Goal: Task Accomplishment & Management: Complete application form

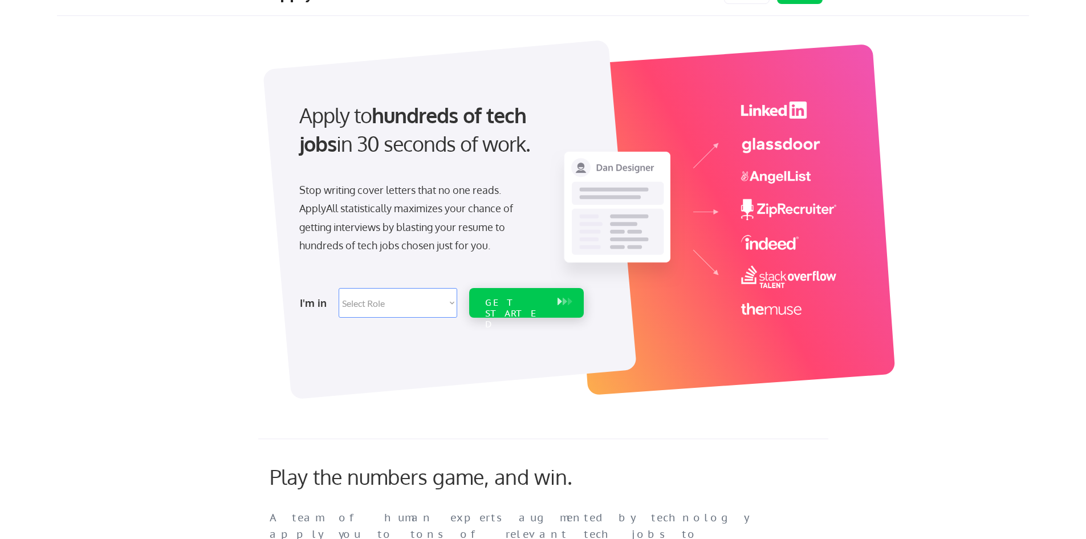
scroll to position [57, 0]
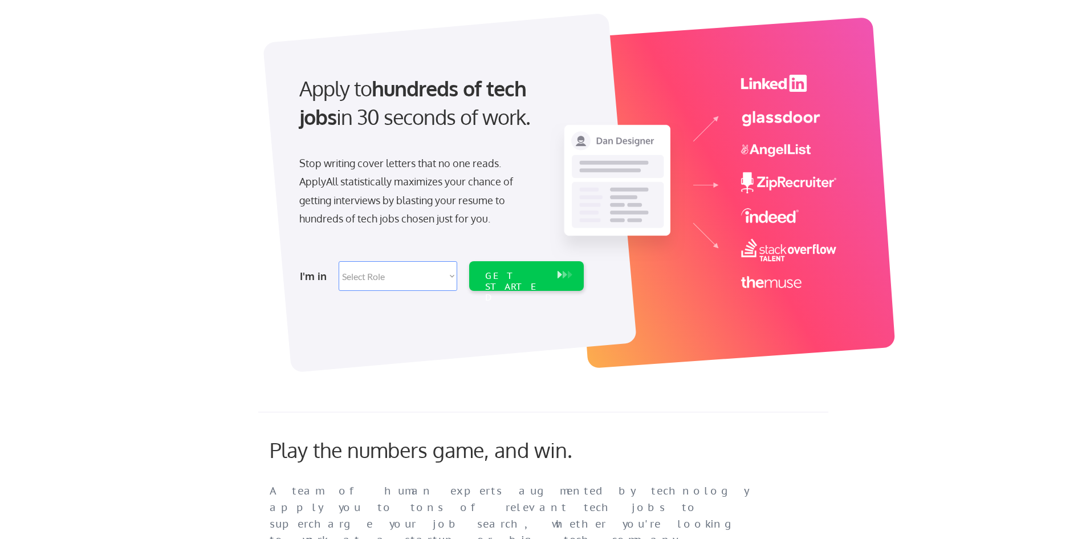
click at [447, 279] on select "Select Role Software Engineering Product Management Customer Success Sales UI/U…" at bounding box center [398, 276] width 119 height 30
select select ""product""
click at [339, 261] on select "Select Role Software Engineering Product Management Customer Success Sales UI/U…" at bounding box center [398, 276] width 119 height 30
select select ""product""
click at [505, 273] on div "GET STARTED" at bounding box center [515, 286] width 61 height 33
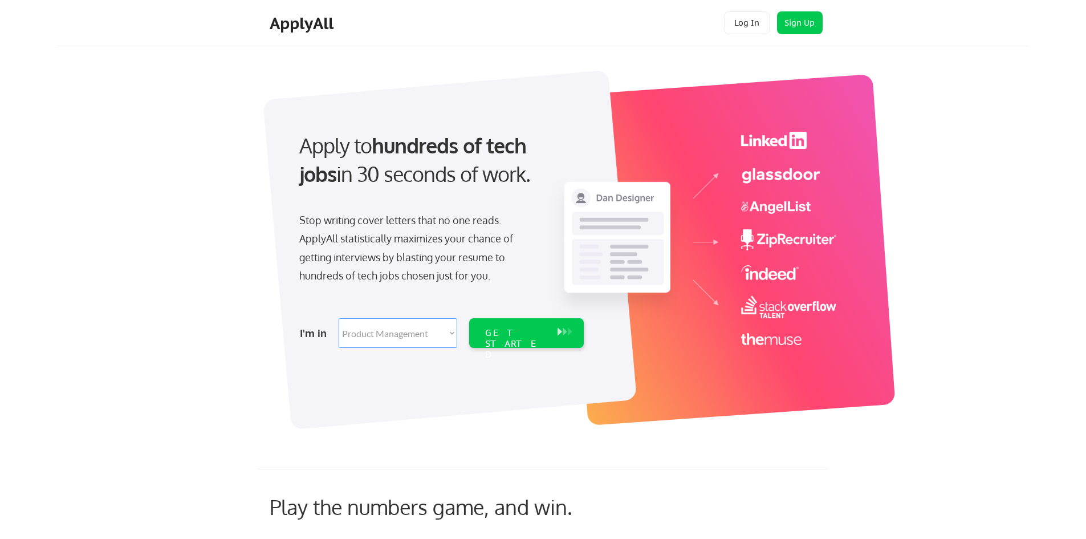
select select ""product""
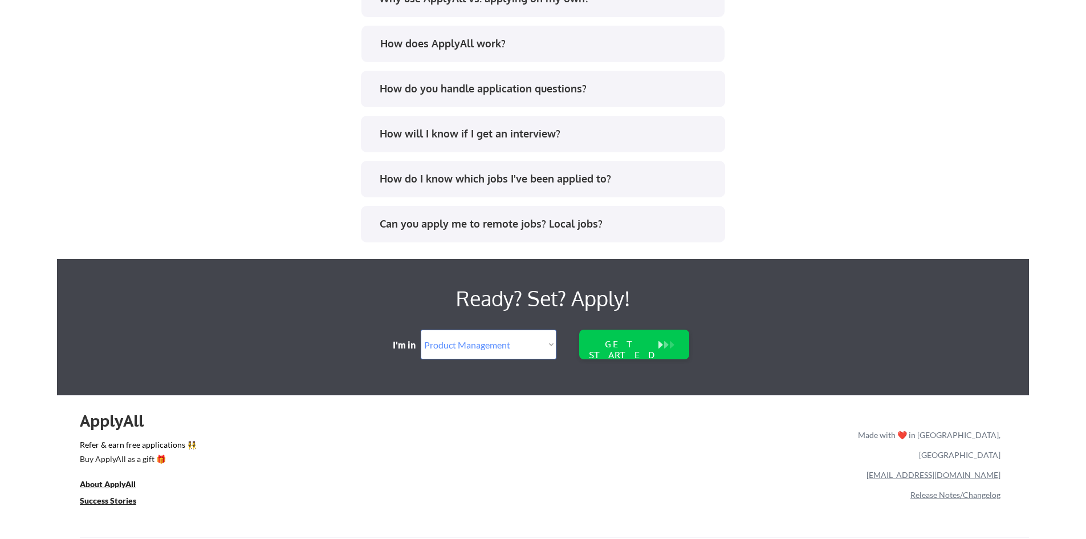
scroll to position [2312, 0]
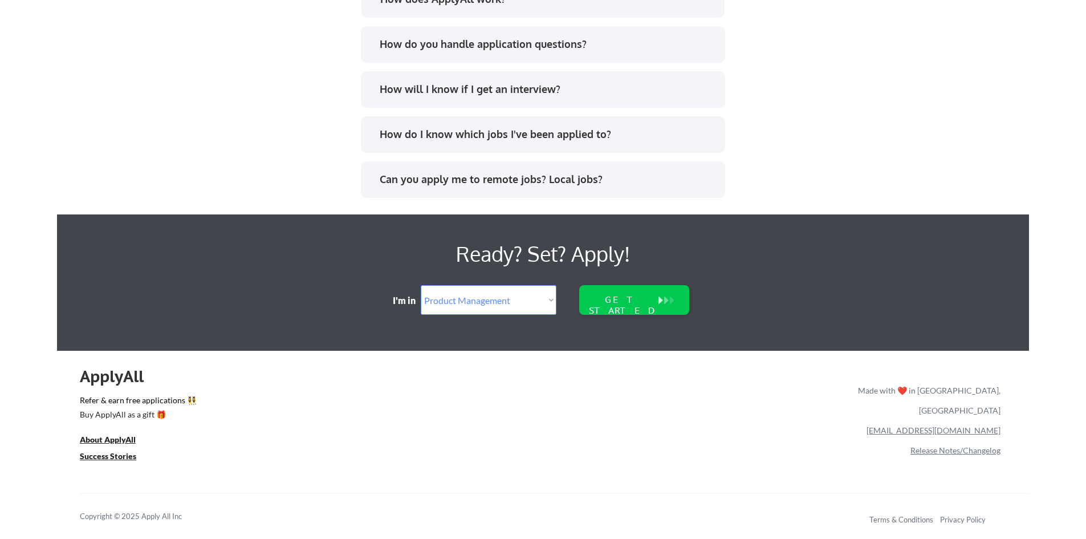
click at [536, 299] on select "Select Role Software Engineering Product Management Customer Success Sales UI/U…" at bounding box center [489, 300] width 136 height 30
click at [421, 285] on select "Select Role Software Engineering Product Management Customer Success Sales UI/U…" at bounding box center [489, 300] width 136 height 30
click at [604, 300] on div "GET STARTED" at bounding box center [623, 305] width 73 height 22
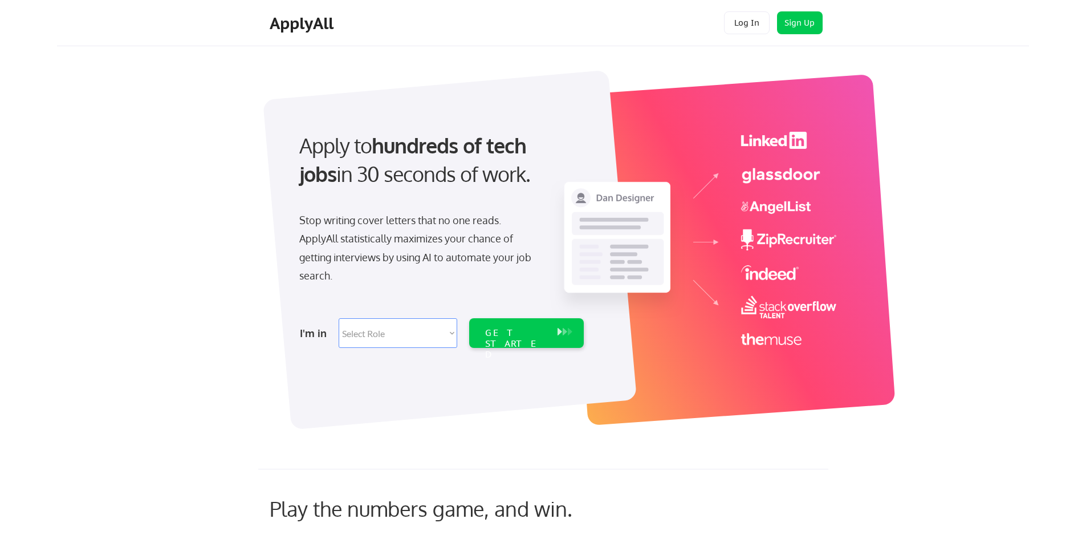
select select ""product""
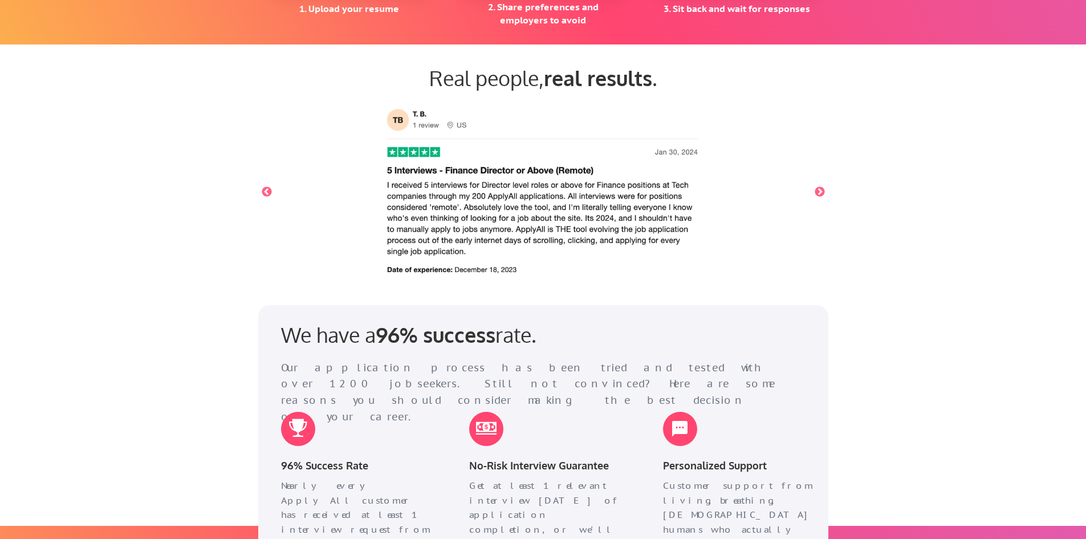
scroll to position [1140, 0]
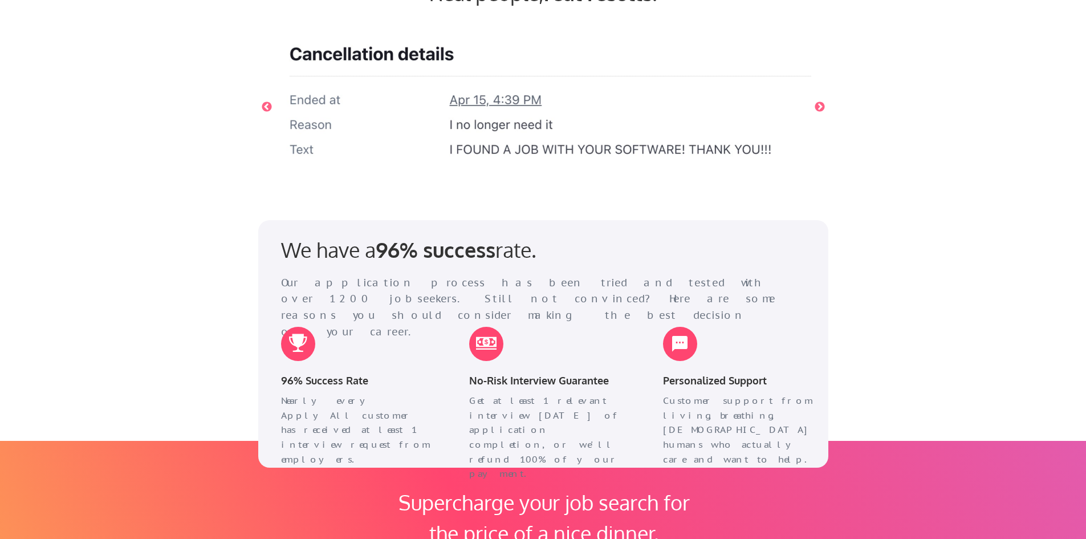
click at [269, 104] on button "Previous" at bounding box center [266, 106] width 11 height 11
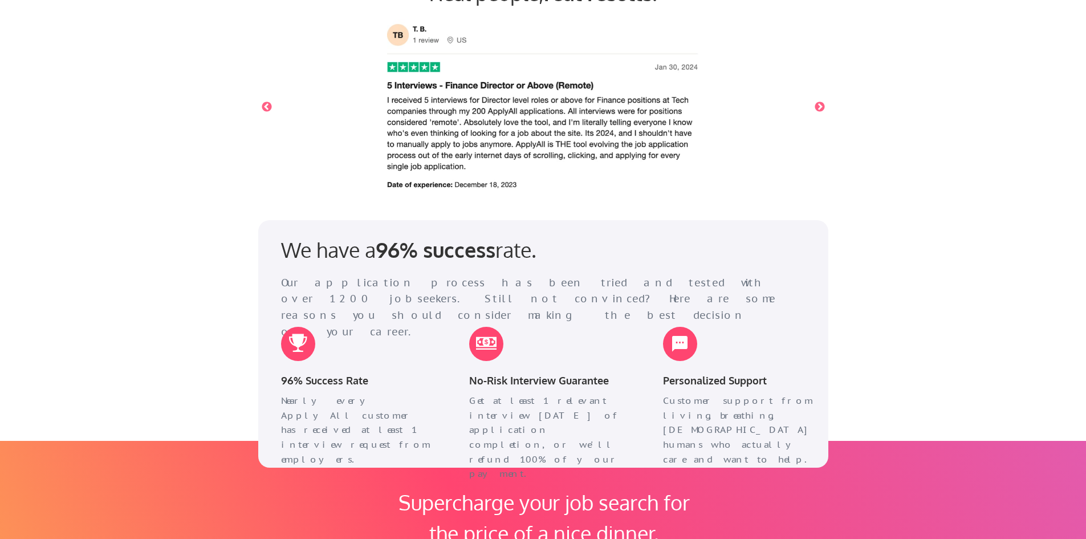
click at [816, 107] on button "Next" at bounding box center [819, 106] width 11 height 11
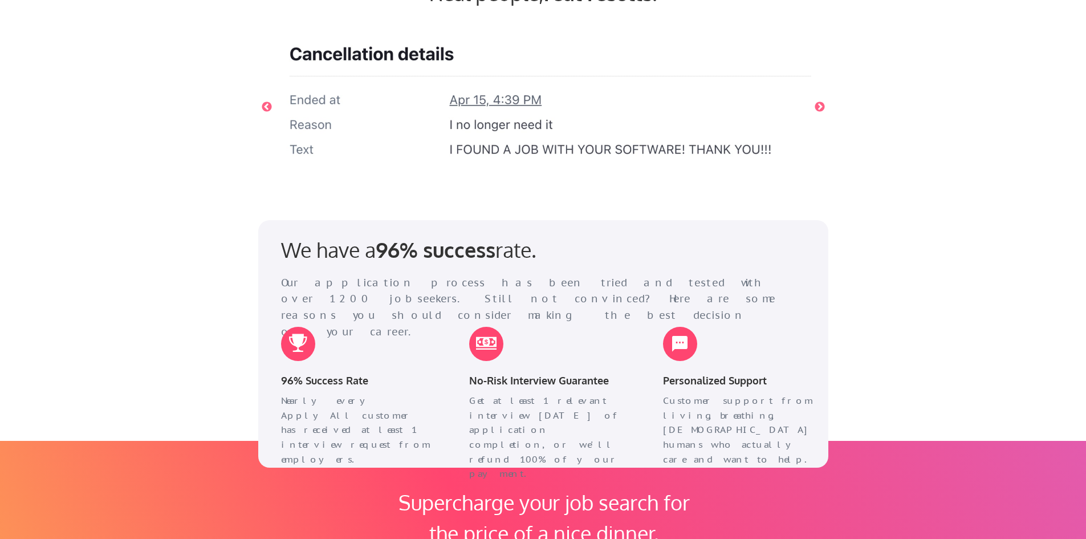
click at [816, 107] on button "Next" at bounding box center [819, 106] width 11 height 11
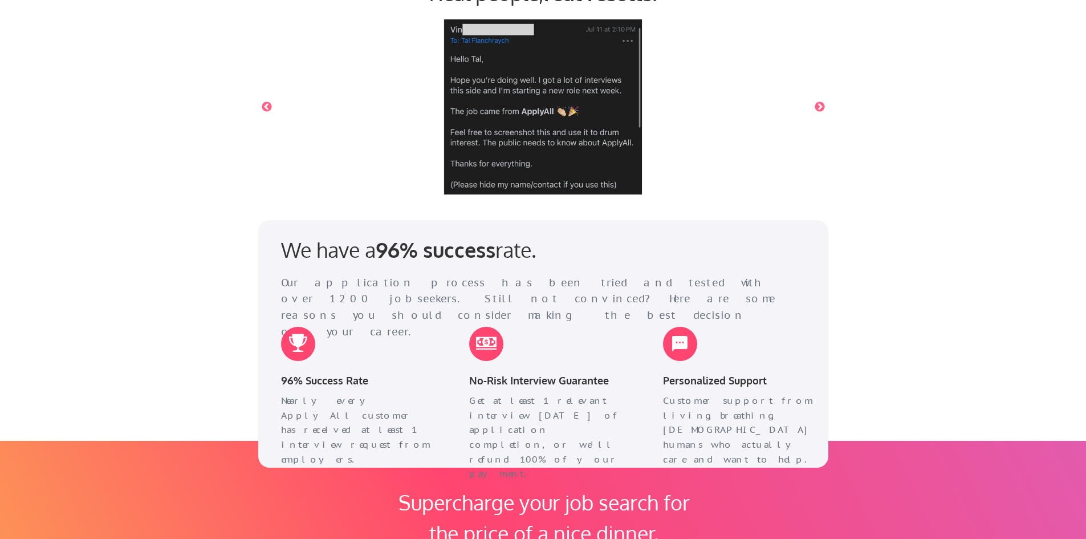
click at [816, 107] on button "Next" at bounding box center [819, 106] width 11 height 11
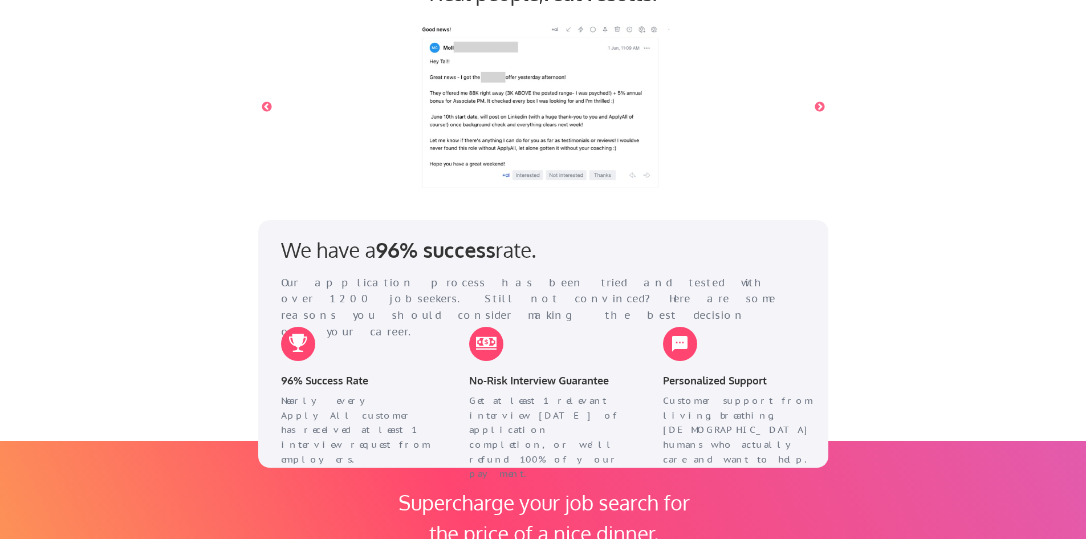
click at [816, 107] on button "Next" at bounding box center [819, 106] width 11 height 11
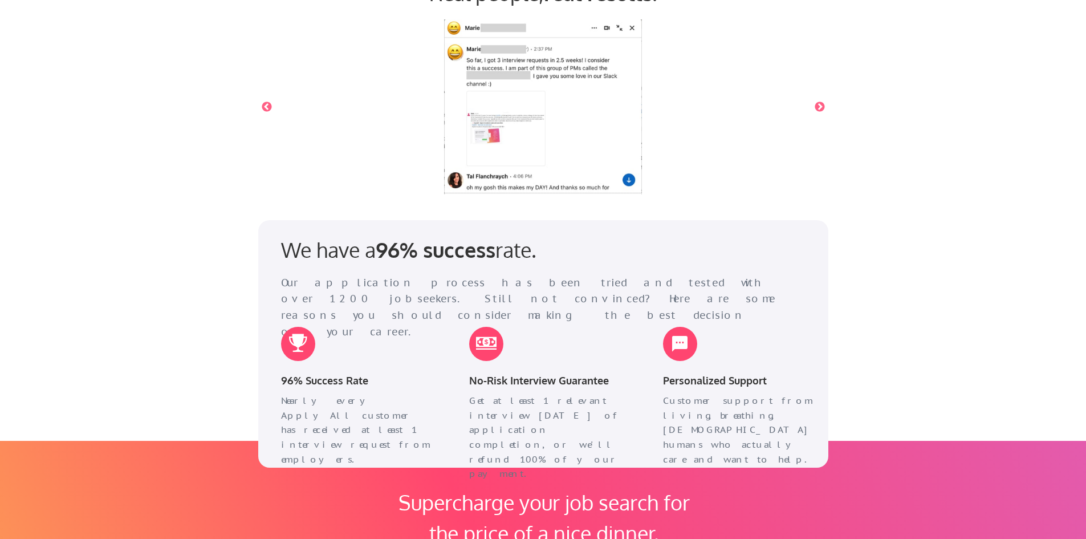
click at [816, 107] on button "Next" at bounding box center [819, 106] width 11 height 11
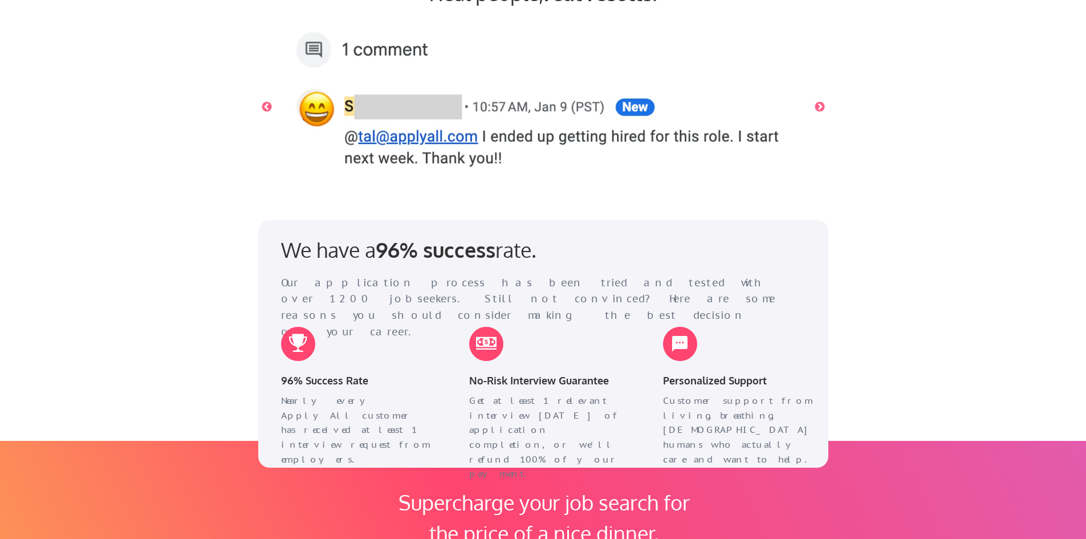
click at [816, 107] on button "Next" at bounding box center [819, 106] width 11 height 11
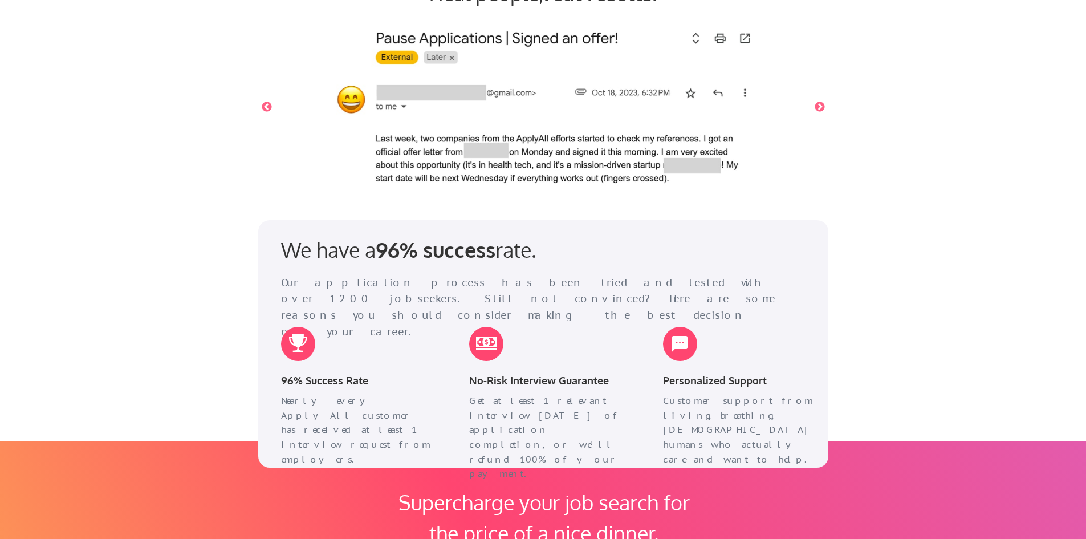
click at [816, 107] on button "Next" at bounding box center [819, 106] width 11 height 11
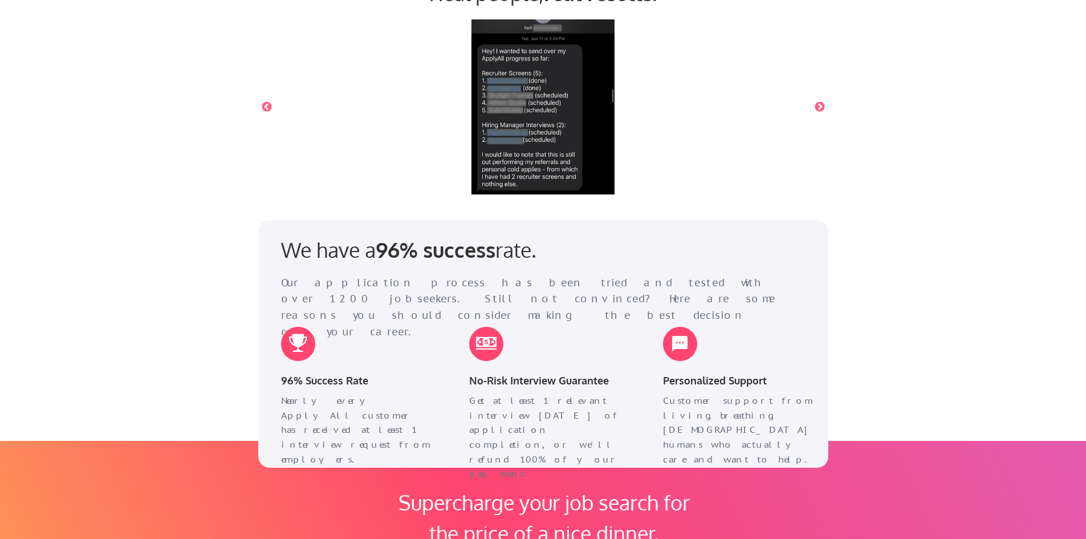
click at [816, 107] on button "Next" at bounding box center [819, 106] width 11 height 11
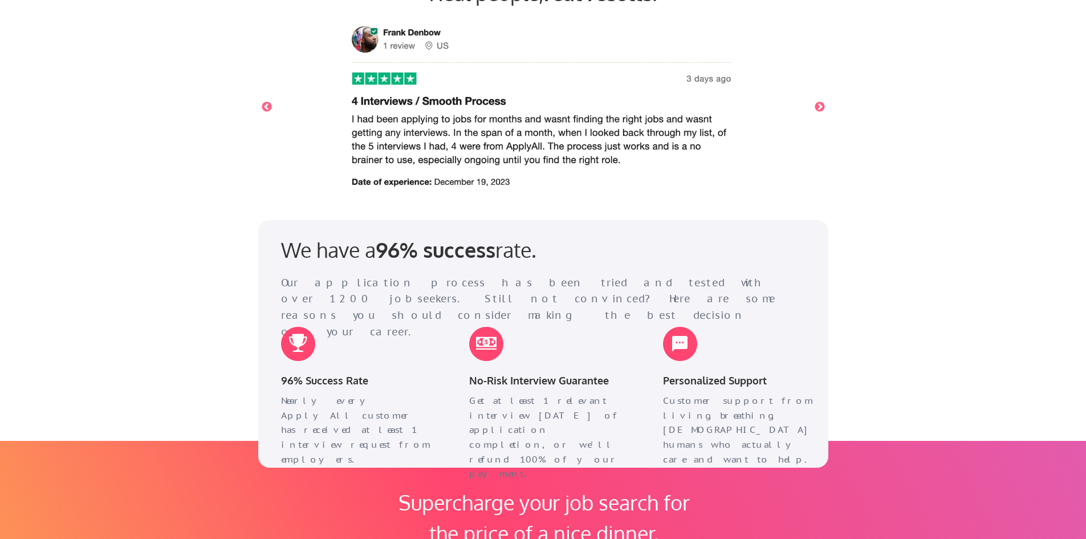
click at [816, 107] on button "Next" at bounding box center [819, 106] width 11 height 11
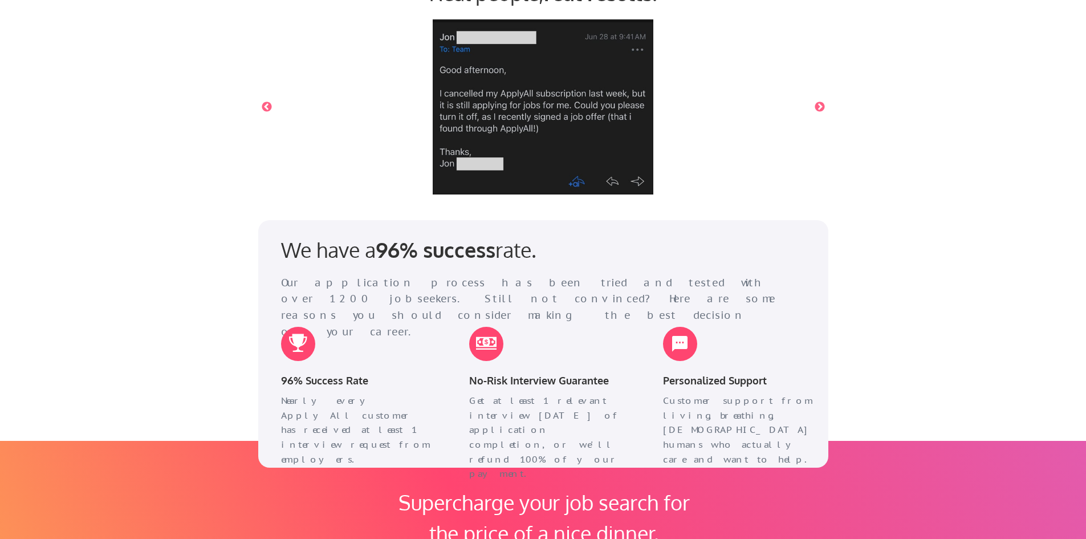
click at [816, 107] on button "Next" at bounding box center [819, 106] width 11 height 11
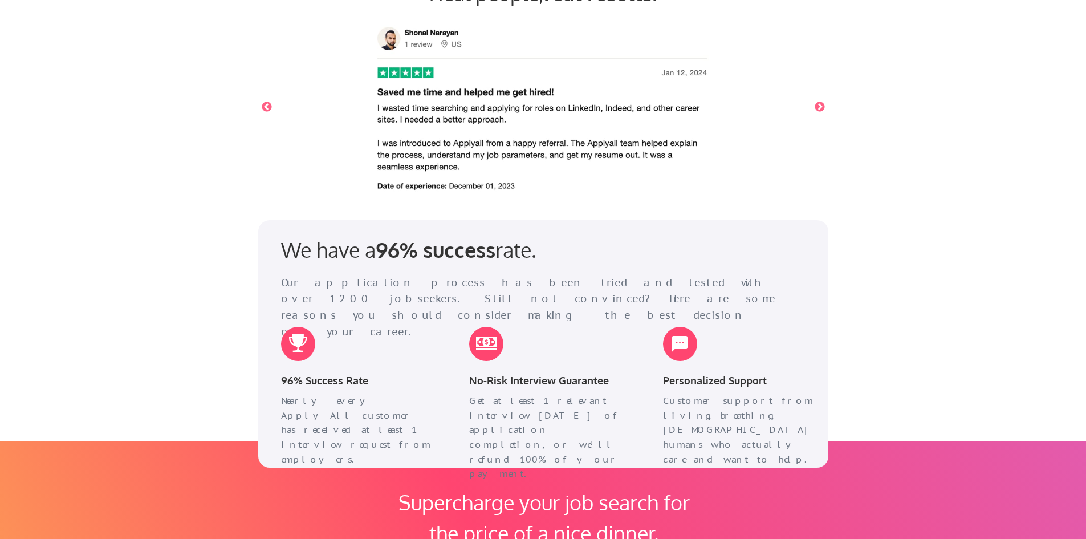
click at [816, 107] on button "Next" at bounding box center [819, 106] width 11 height 11
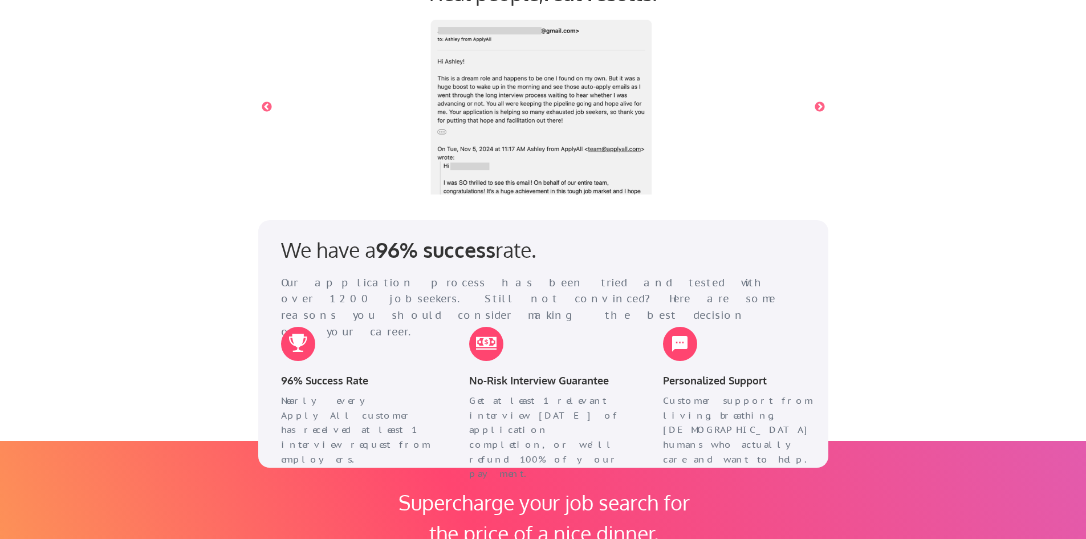
click at [816, 107] on button "Next" at bounding box center [819, 106] width 11 height 11
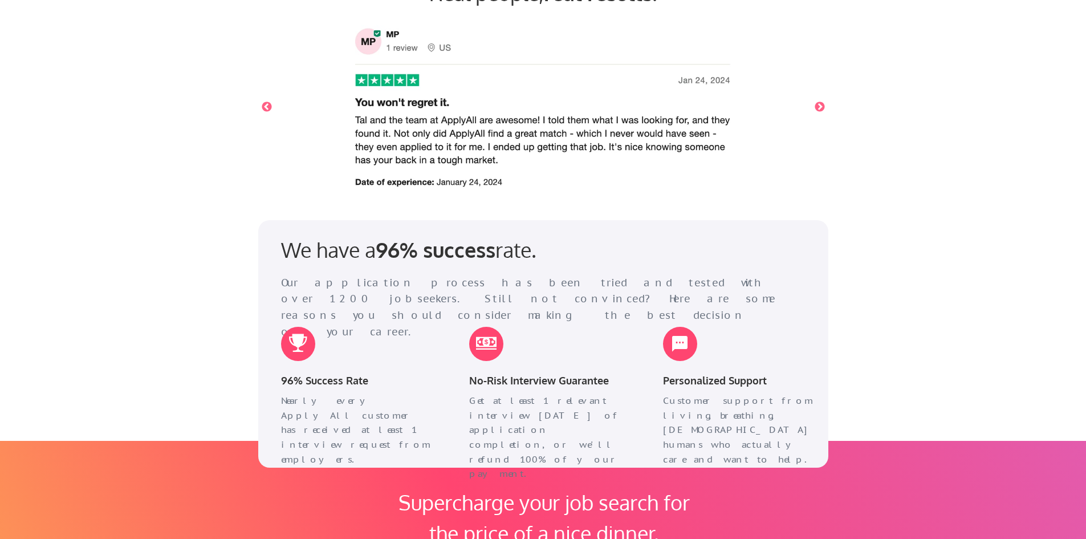
click at [816, 107] on button "Next" at bounding box center [819, 106] width 11 height 11
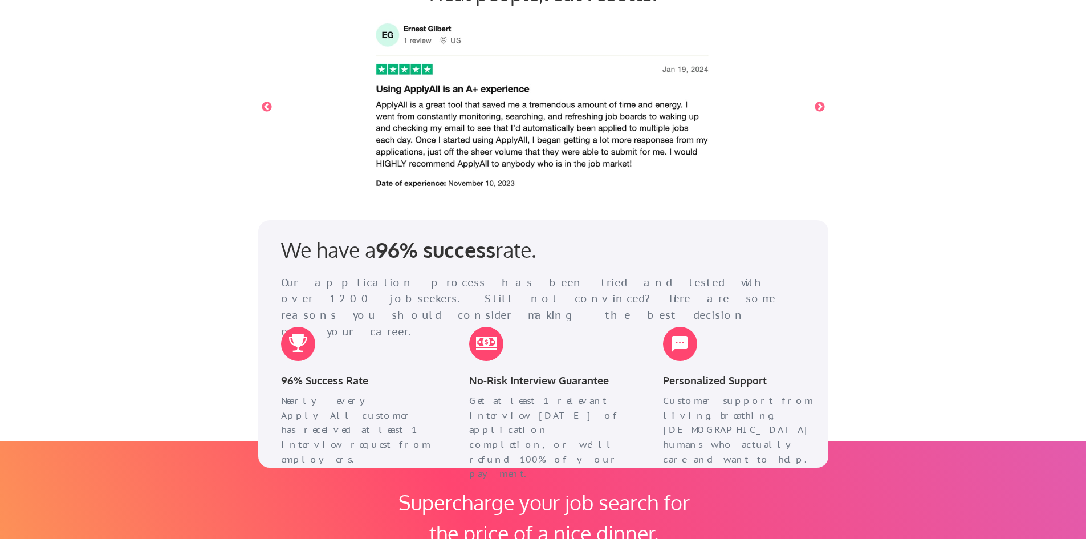
click at [816, 107] on button "Next" at bounding box center [819, 106] width 11 height 11
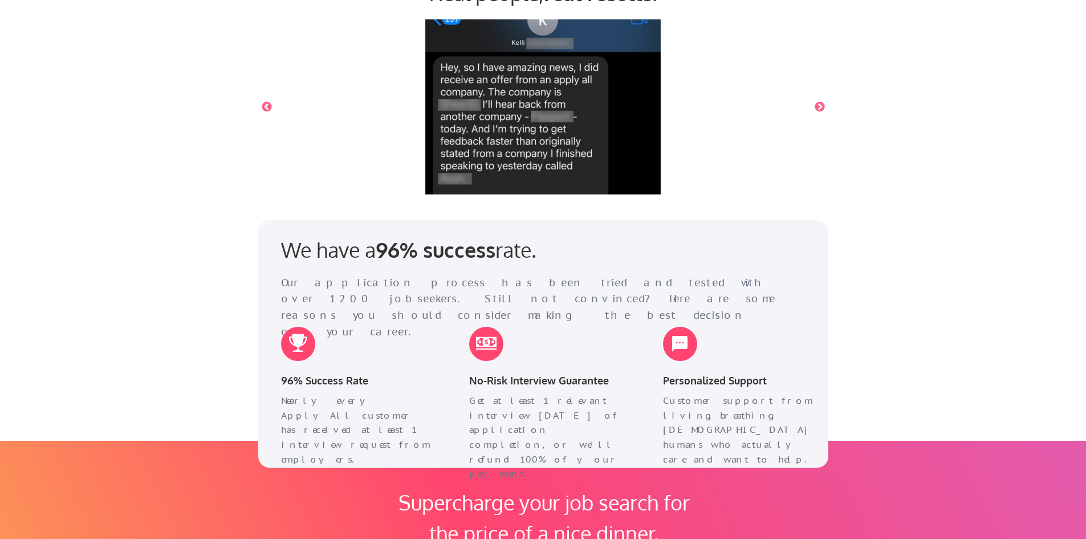
click at [816, 107] on button "Next" at bounding box center [819, 106] width 11 height 11
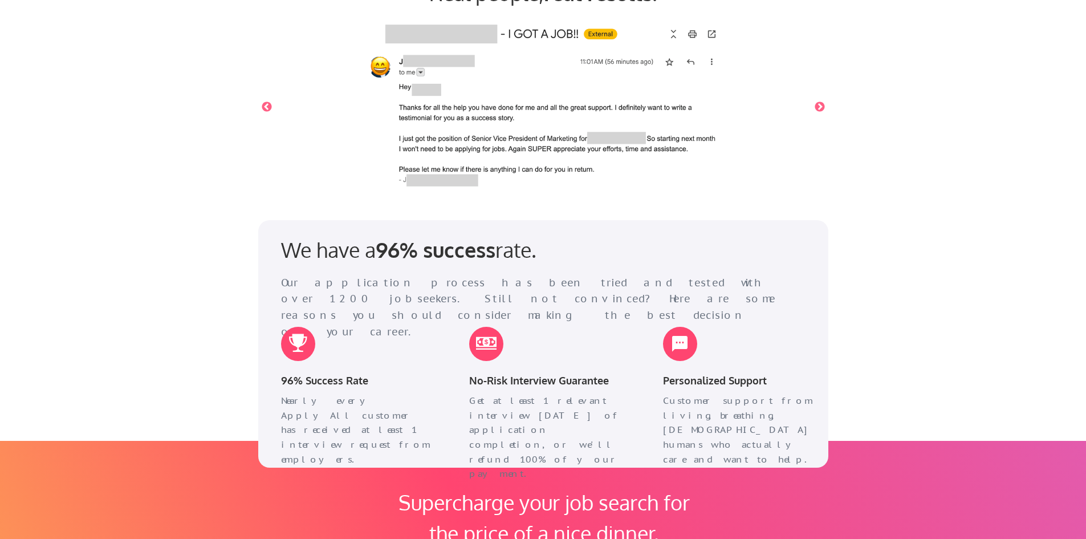
click at [816, 107] on button "Next" at bounding box center [819, 106] width 11 height 11
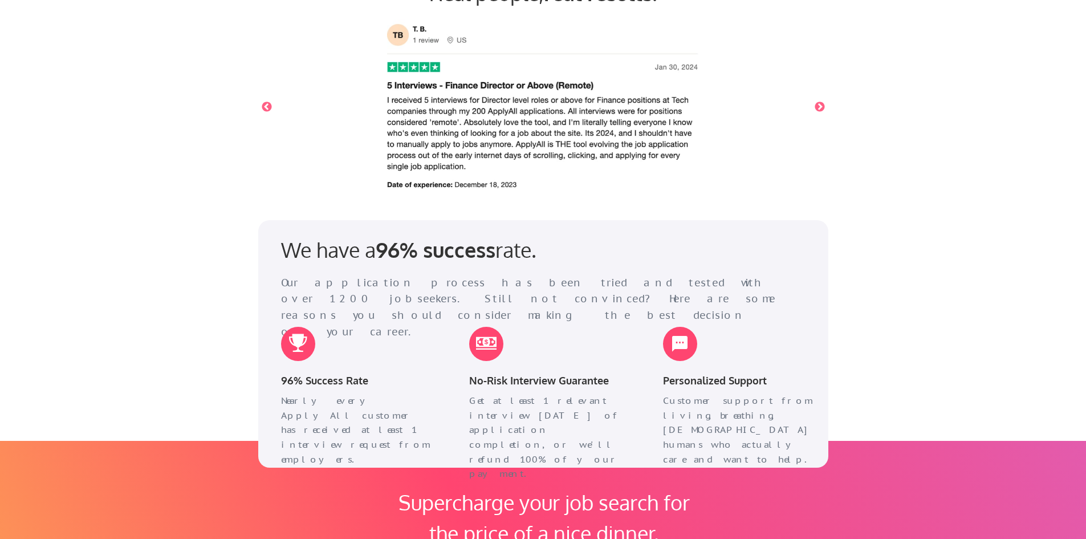
click at [816, 107] on button "Next" at bounding box center [819, 106] width 11 height 11
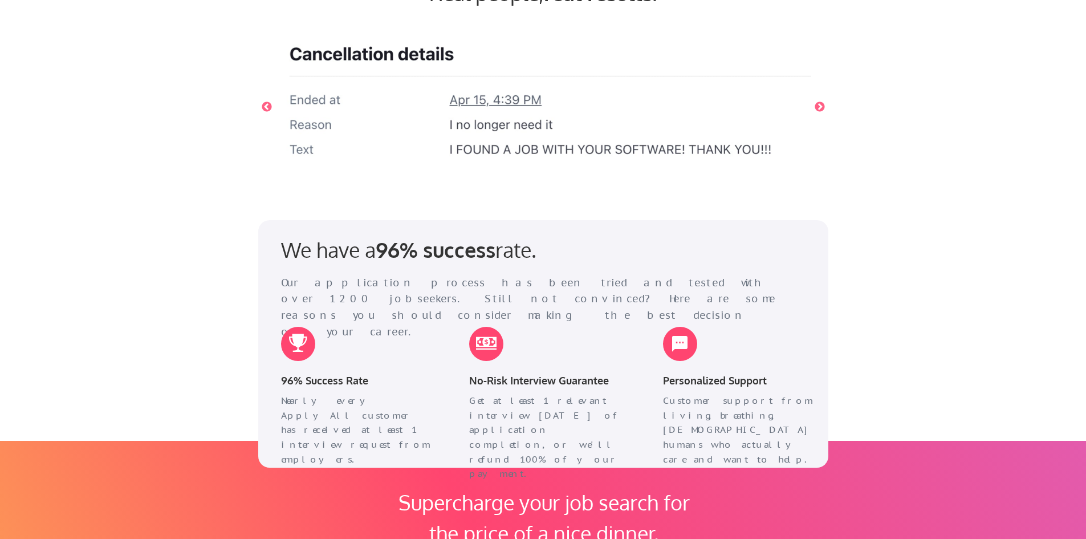
click at [816, 107] on button "Next" at bounding box center [819, 106] width 11 height 11
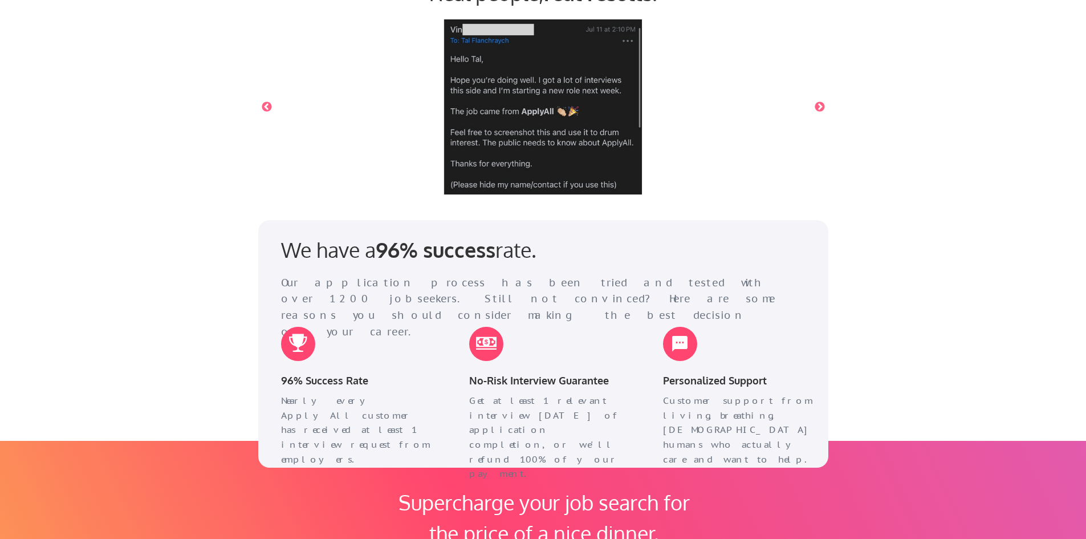
click at [816, 107] on button "Next" at bounding box center [819, 106] width 11 height 11
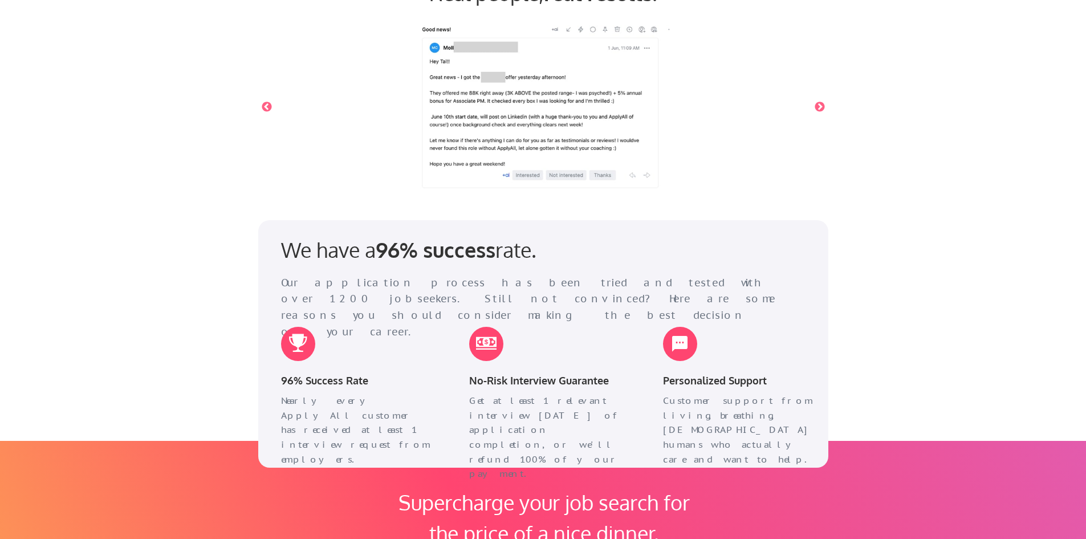
click at [816, 107] on button "Next" at bounding box center [819, 106] width 11 height 11
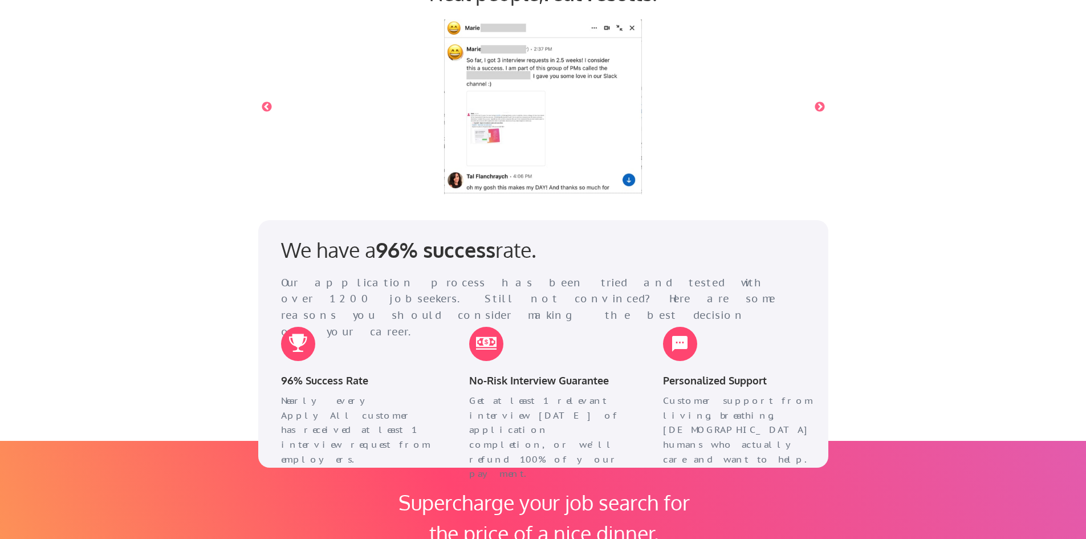
click at [816, 107] on button "Next" at bounding box center [819, 106] width 11 height 11
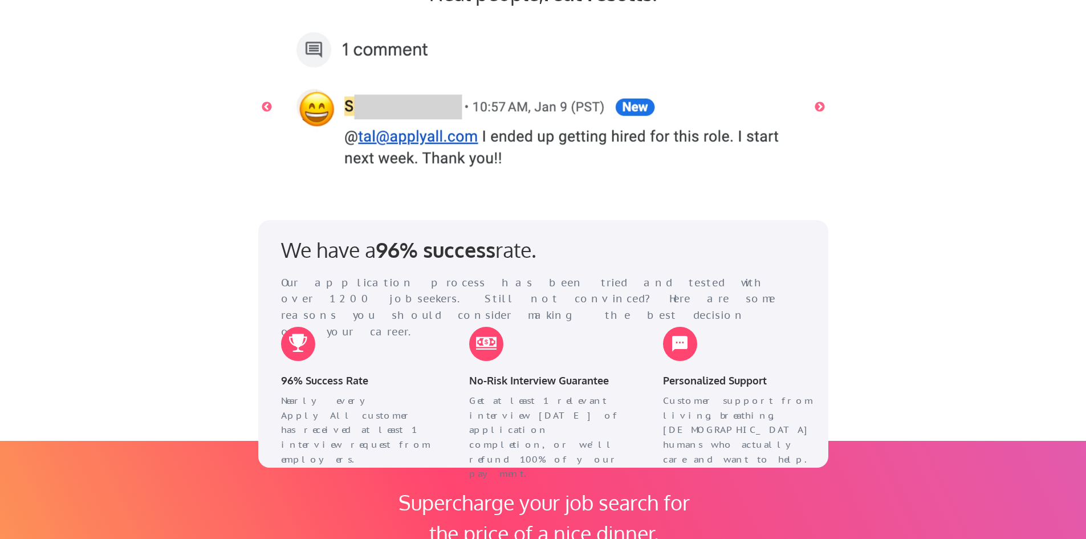
click at [816, 107] on button "Next" at bounding box center [819, 106] width 11 height 11
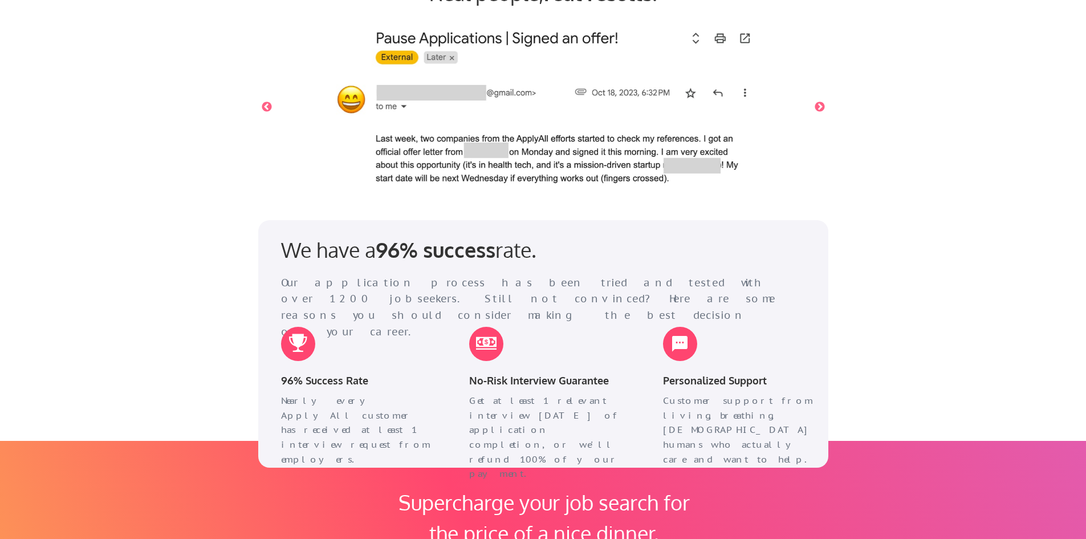
click at [816, 107] on button "Next" at bounding box center [819, 106] width 11 height 11
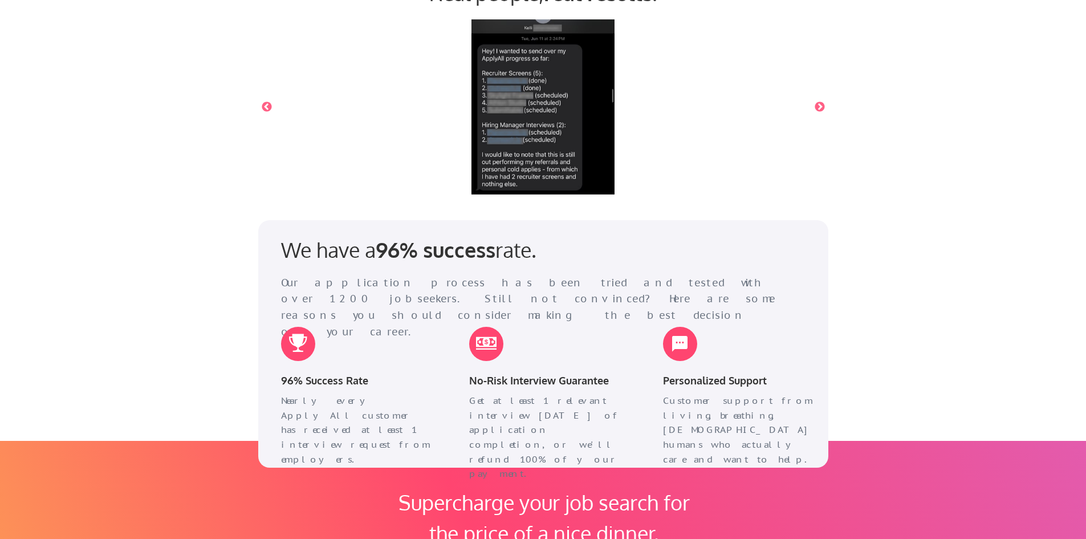
click at [808, 108] on img at bounding box center [543, 106] width 536 height 175
click at [818, 105] on button "Next" at bounding box center [819, 106] width 11 height 11
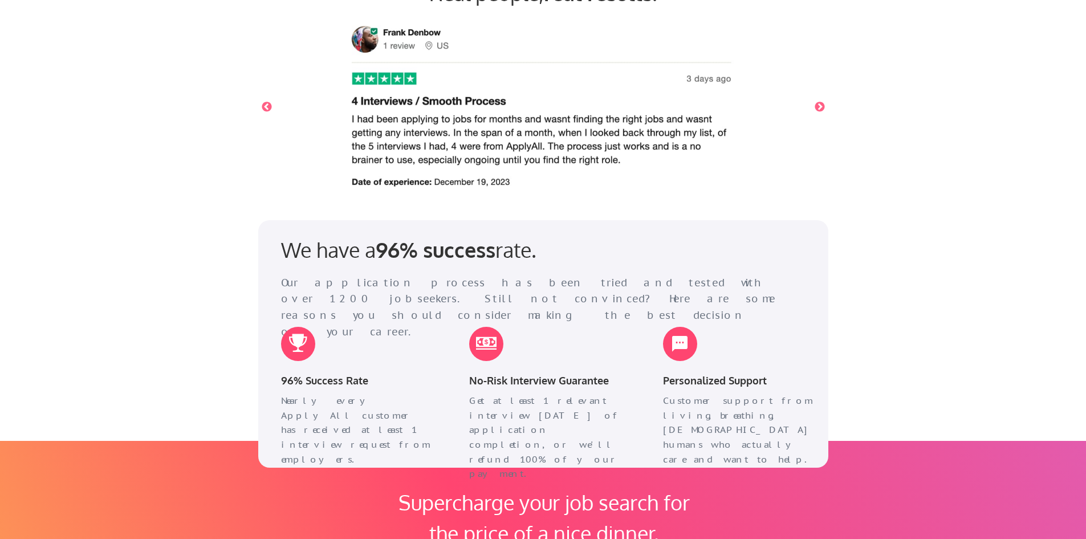
click at [818, 105] on button "Next" at bounding box center [819, 106] width 11 height 11
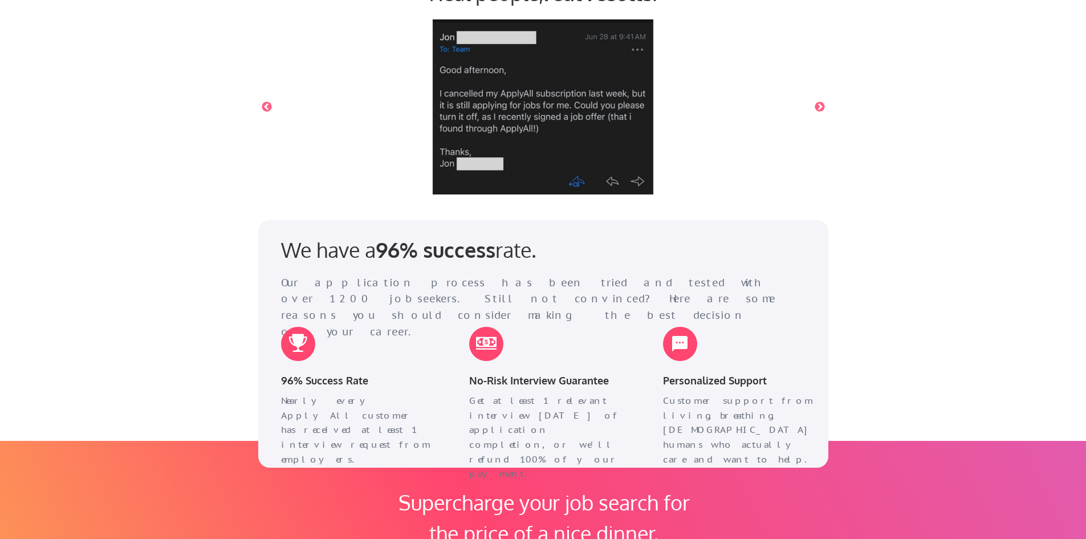
click at [818, 105] on button "Next" at bounding box center [819, 106] width 11 height 11
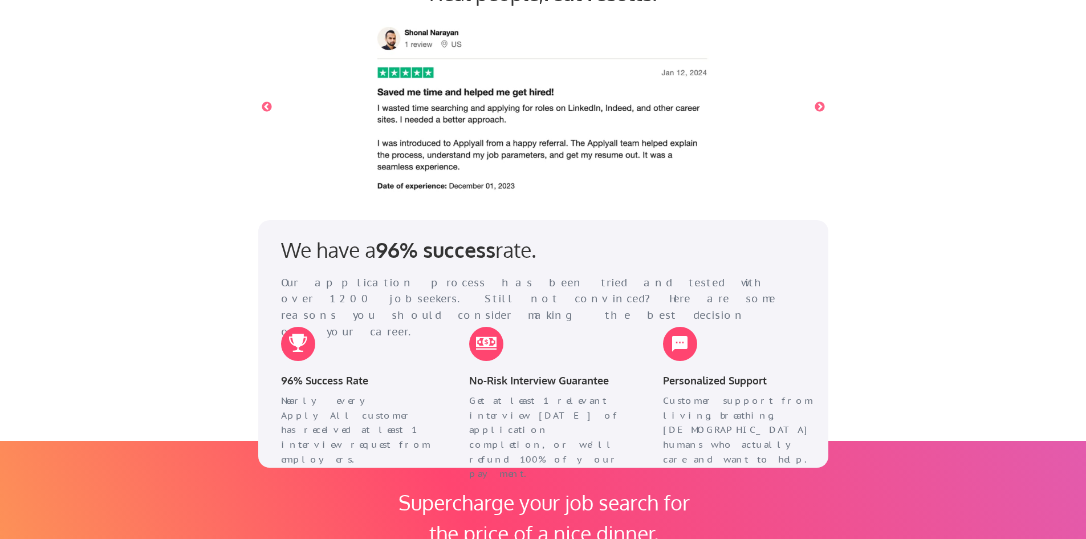
click at [818, 105] on button "Next" at bounding box center [819, 106] width 11 height 11
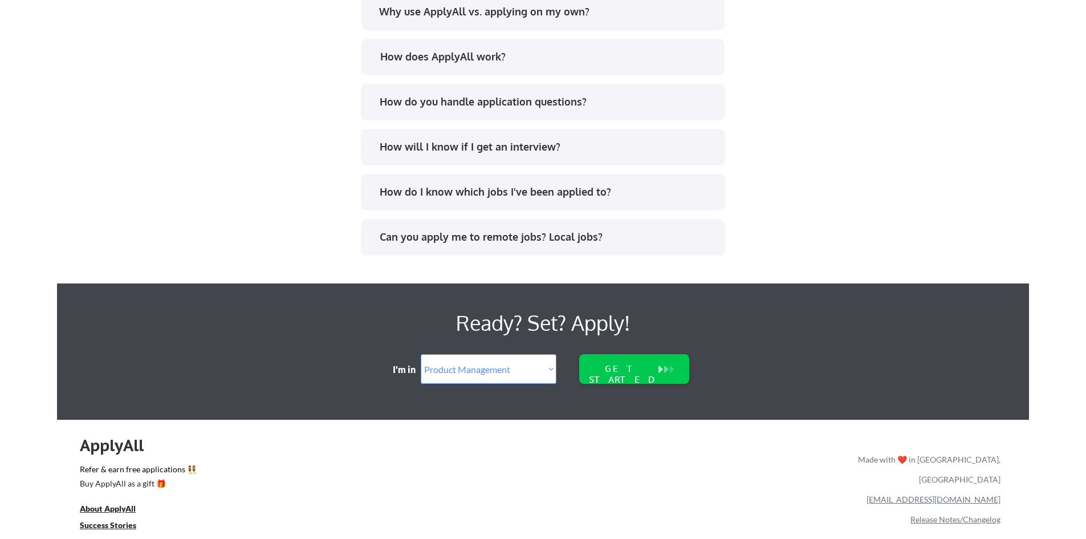
scroll to position [2226, 0]
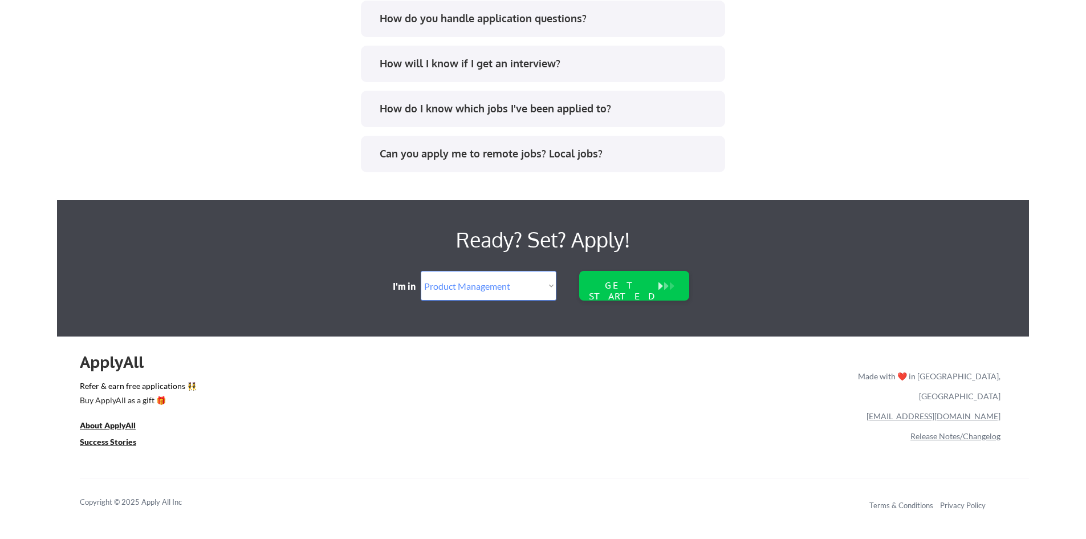
select select ""PLACEHOLDER_1427118222253""
